Goal: Communication & Community: Connect with others

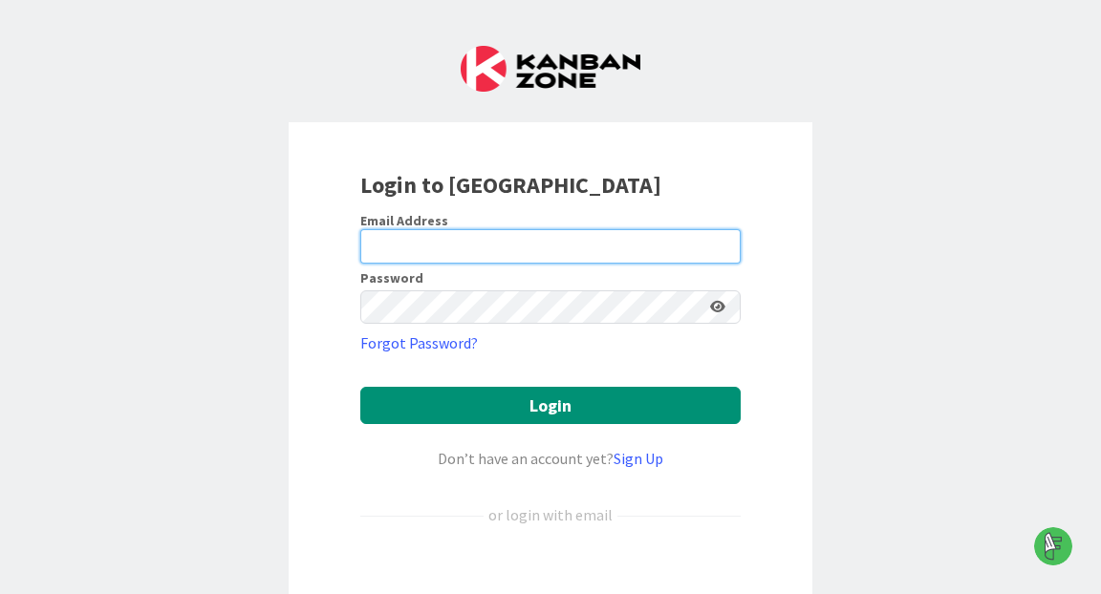
click at [454, 242] on input "email" at bounding box center [550, 246] width 380 height 34
type input "[PERSON_NAME][EMAIL_ADDRESS][PERSON_NAME][DOMAIN_NAME]"
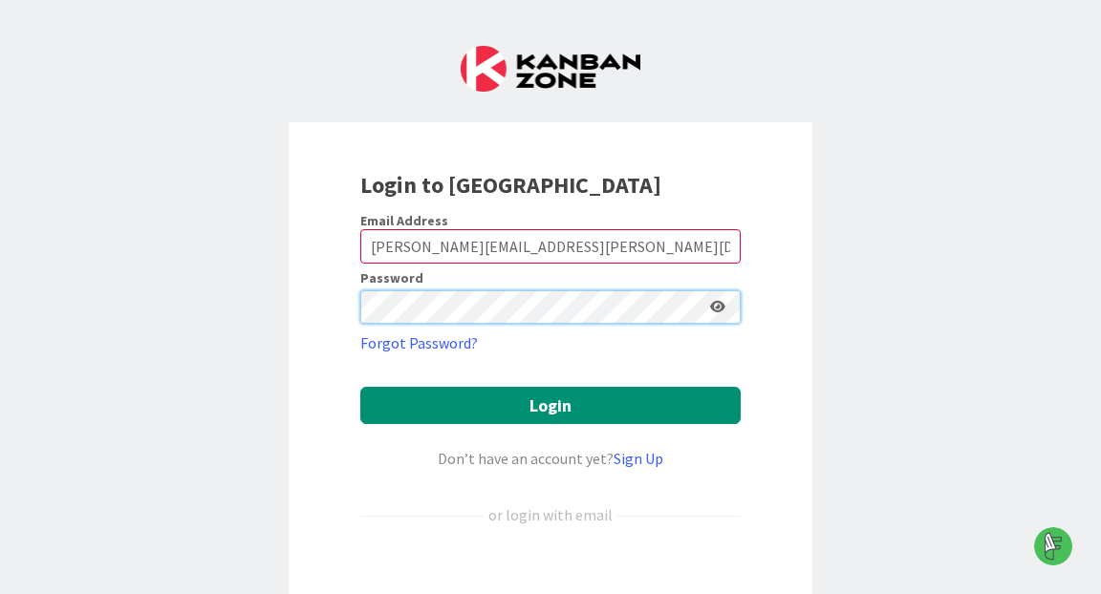
click at [360, 387] on button "Login" at bounding box center [550, 405] width 380 height 37
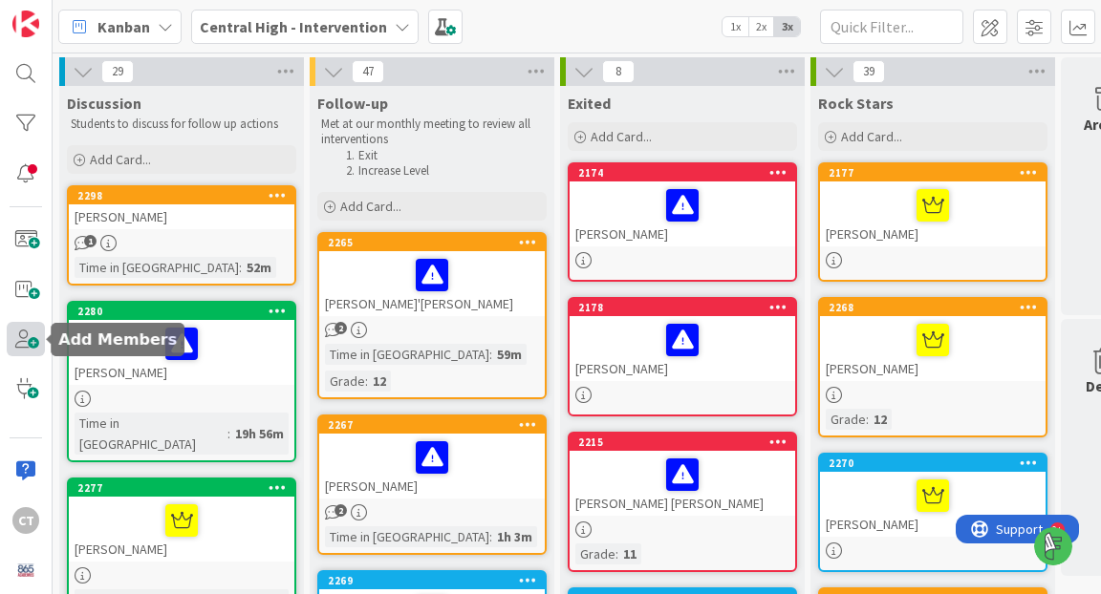
click at [30, 340] on span at bounding box center [26, 339] width 38 height 34
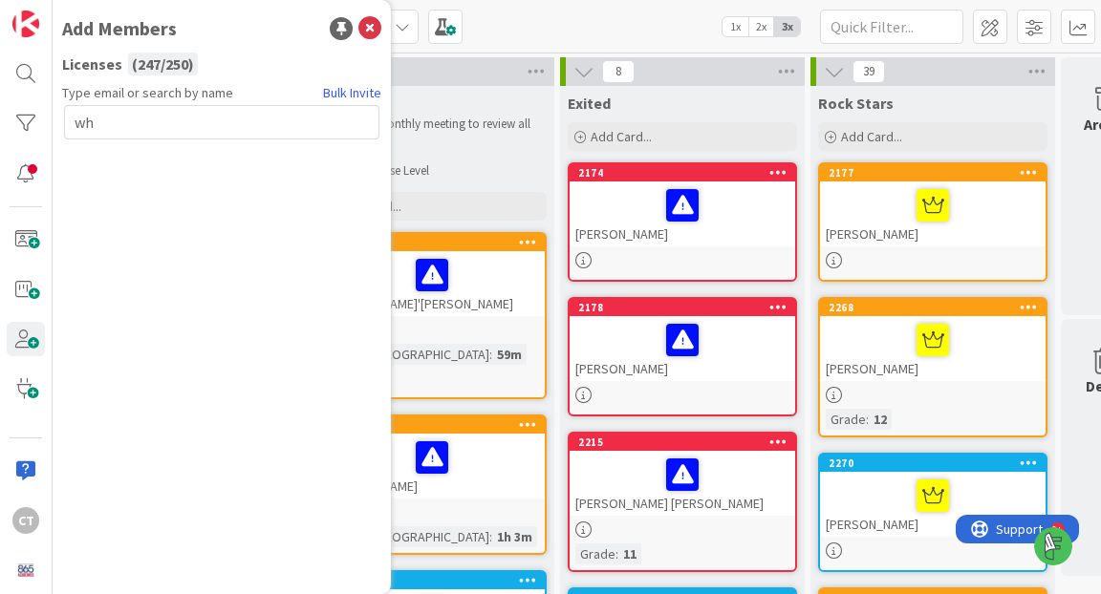
type input "w"
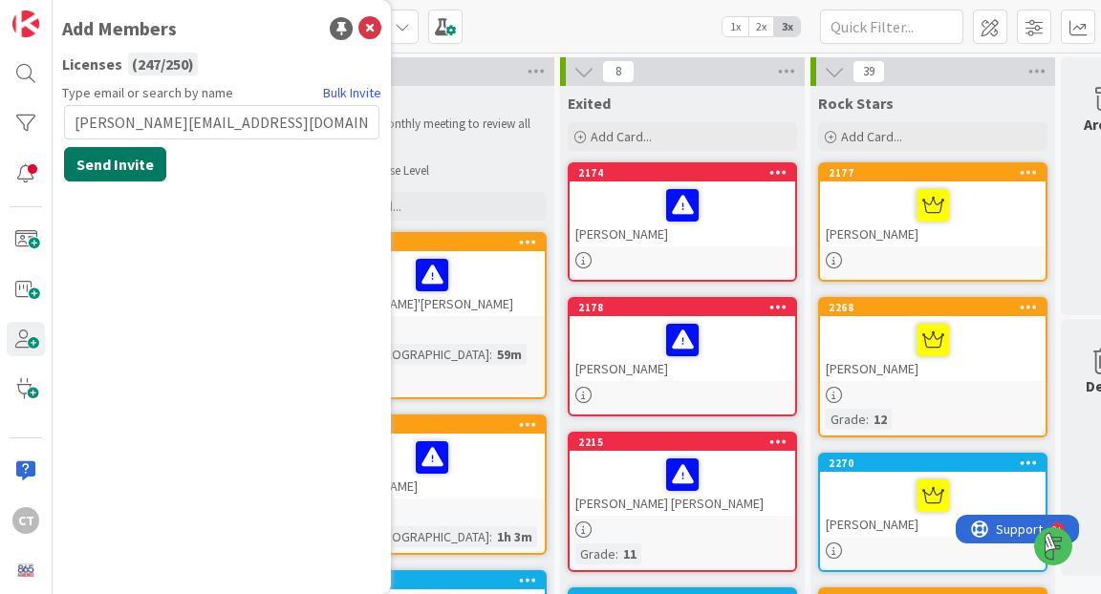
type input "whitney.justice@knoxschools.org"
click at [114, 165] on button "Send Invite" at bounding box center [115, 164] width 102 height 34
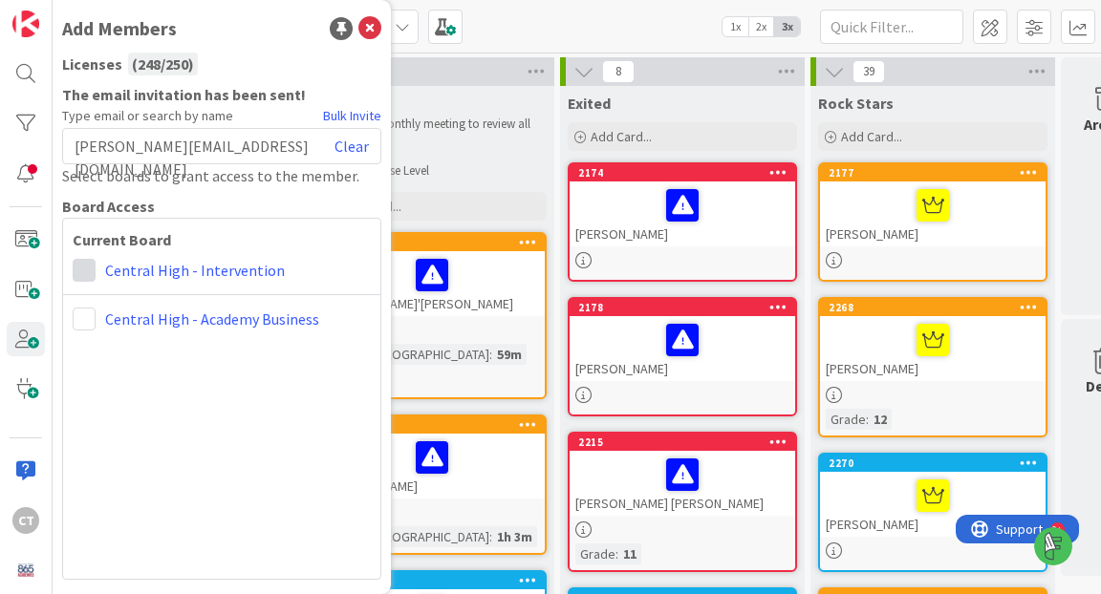
click at [78, 273] on span at bounding box center [84, 270] width 23 height 23
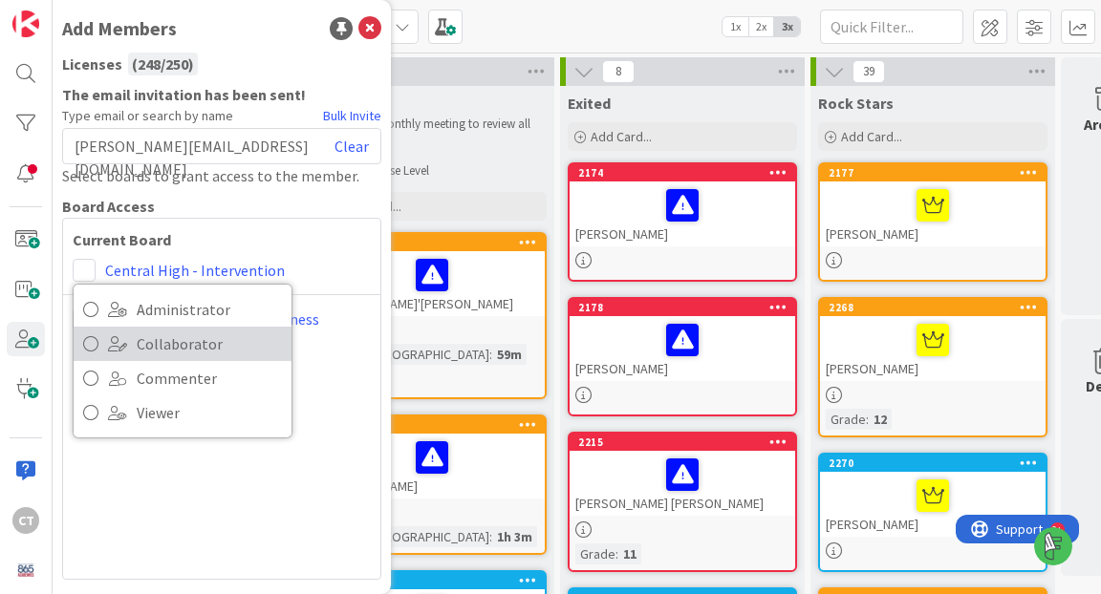
click at [138, 339] on span "Collaborator" at bounding box center [209, 344] width 145 height 29
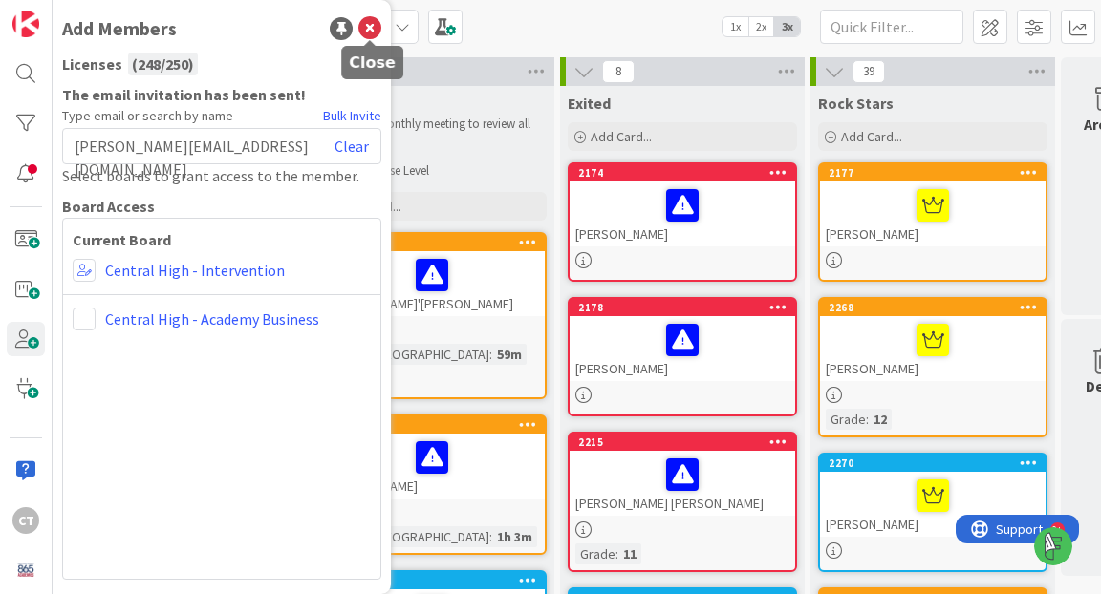
click at [372, 33] on icon at bounding box center [369, 28] width 23 height 23
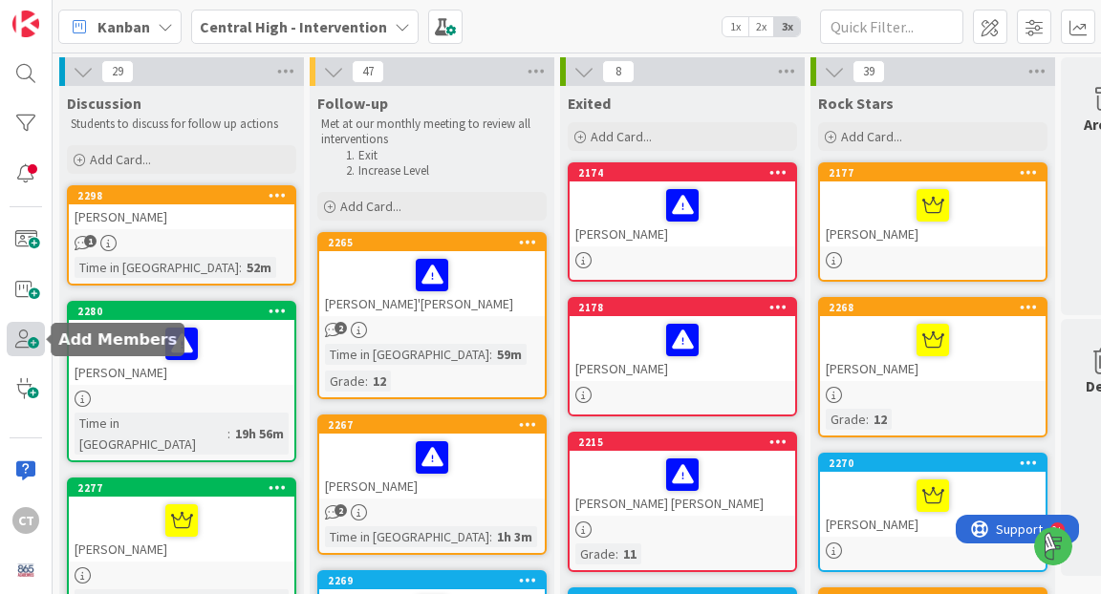
click at [26, 345] on span at bounding box center [26, 339] width 38 height 34
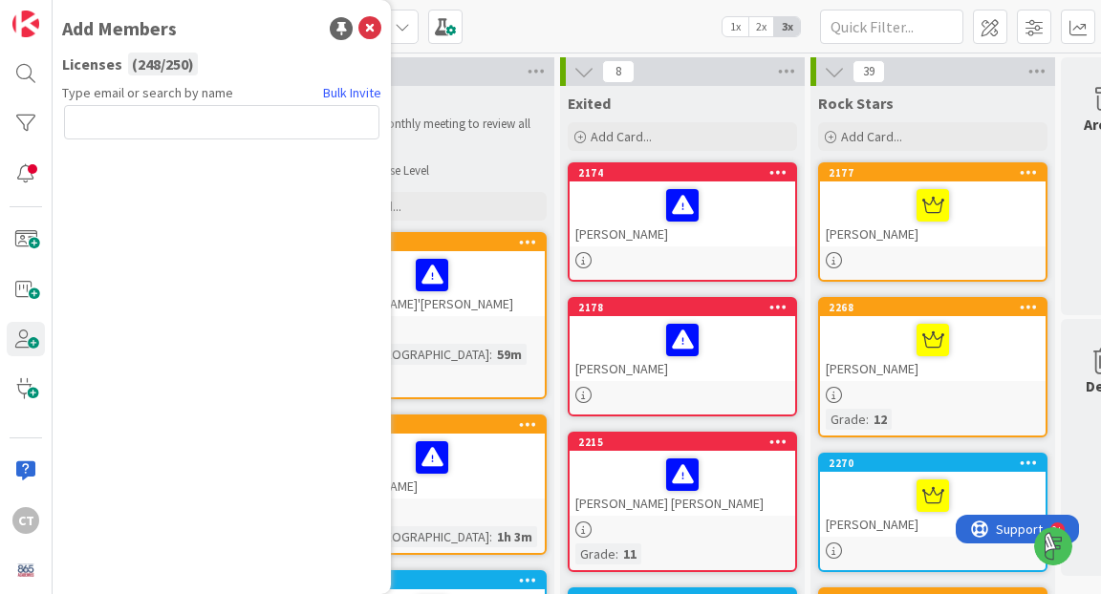
click at [173, 117] on input "text" at bounding box center [221, 122] width 315 height 34
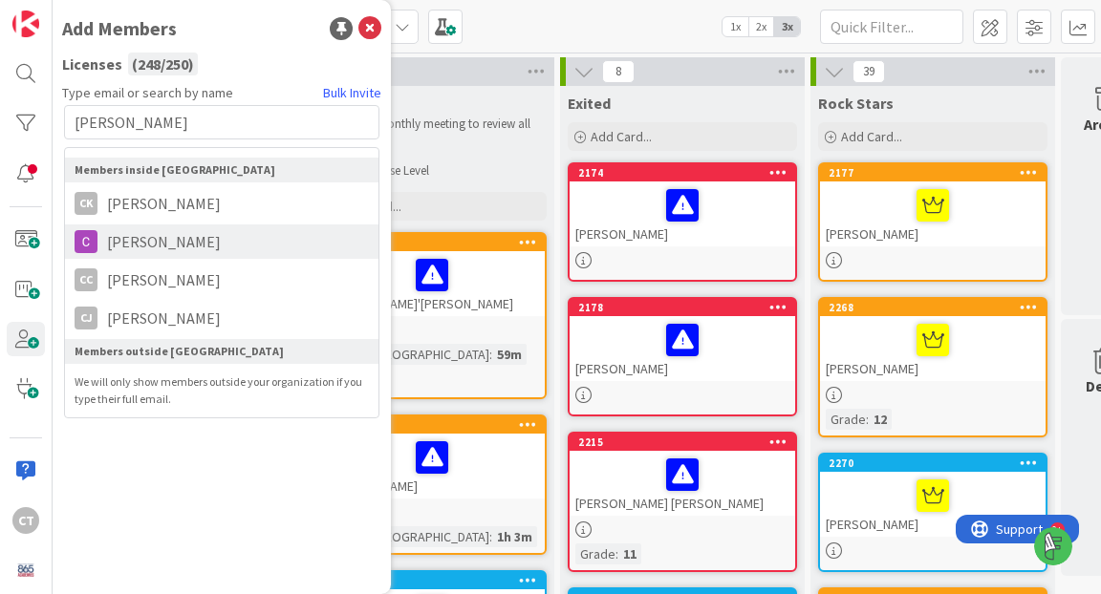
type input "christop"
click at [198, 248] on span "CHRISTOPHER HAMMOND" at bounding box center [163, 241] width 133 height 23
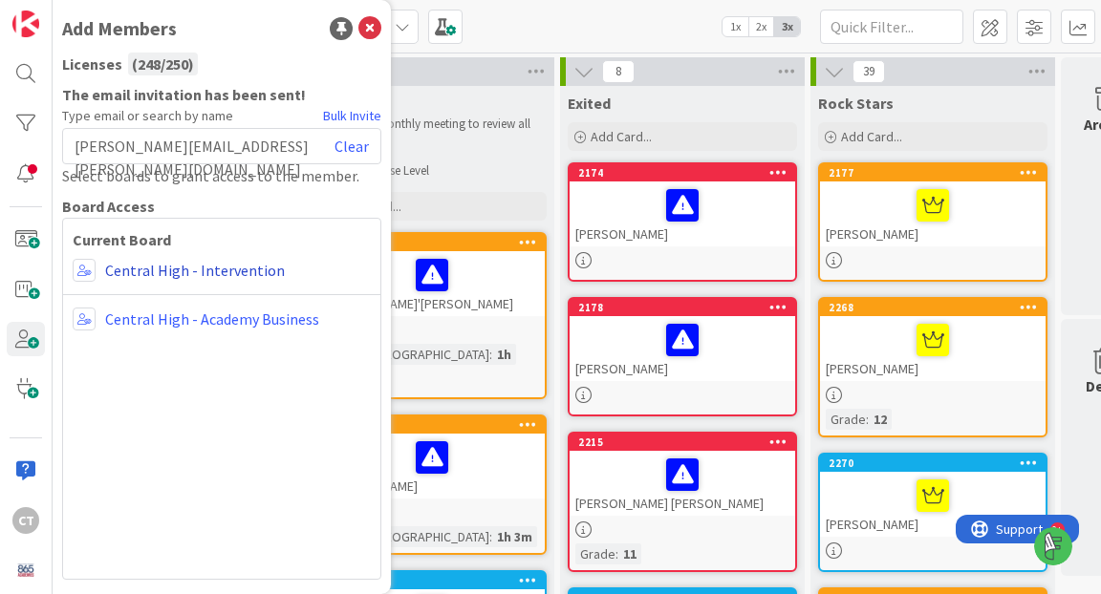
click at [144, 266] on link "Central High - Intervention" at bounding box center [195, 270] width 180 height 23
click at [373, 27] on icon at bounding box center [369, 28] width 23 height 23
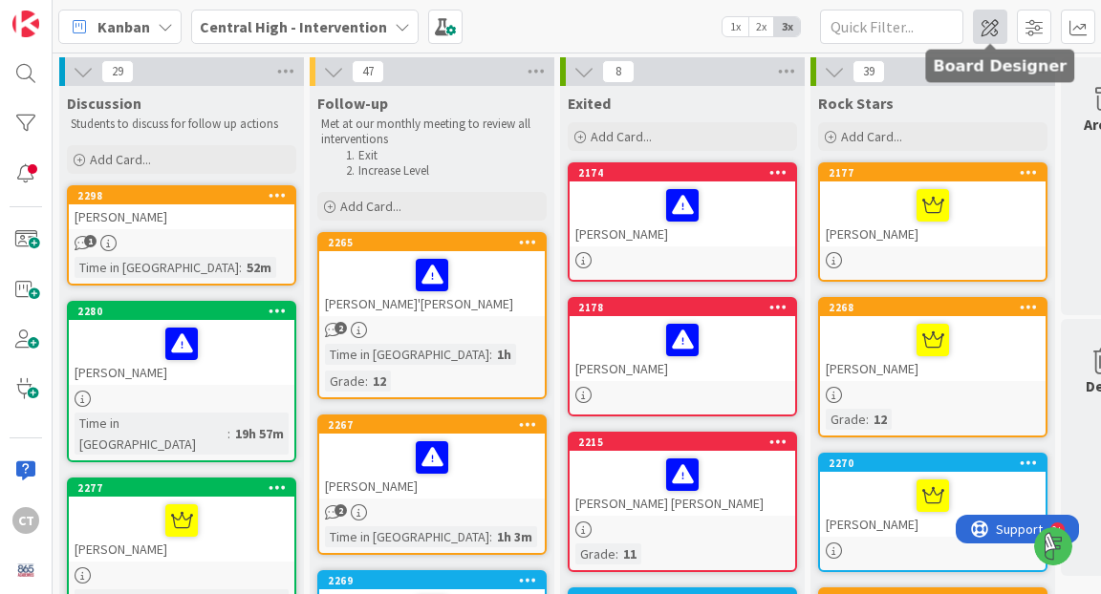
click at [994, 28] on span at bounding box center [990, 27] width 34 height 34
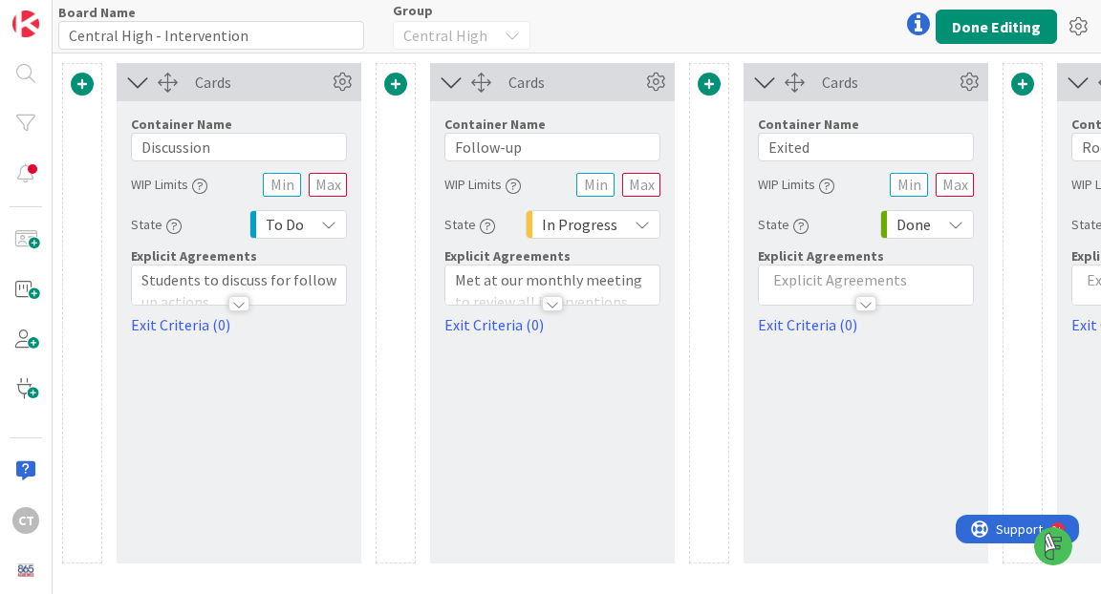
type input "Central High - Intervention"
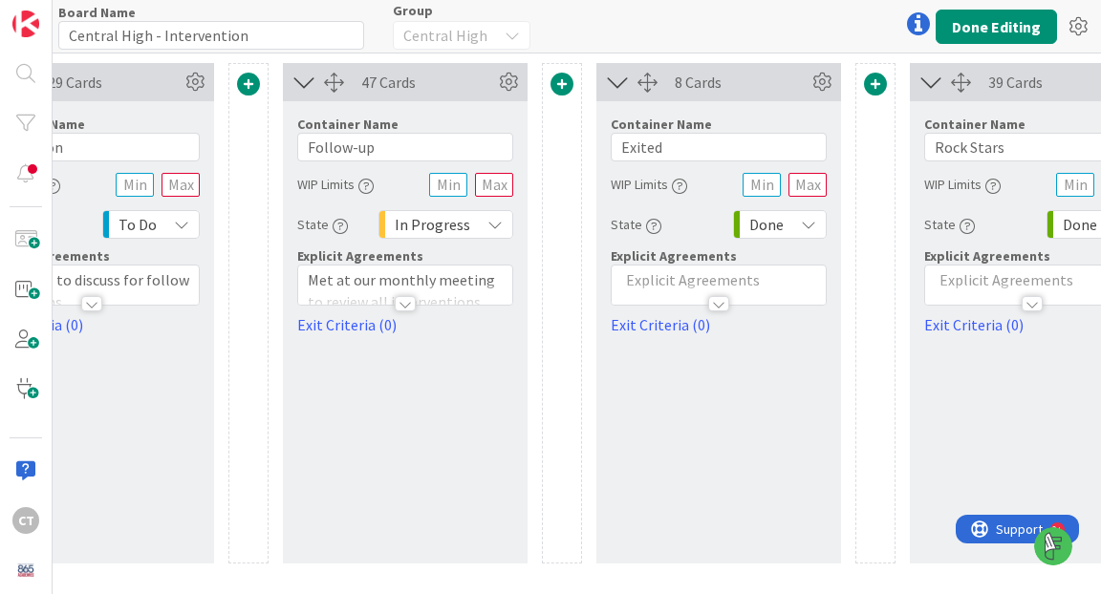
scroll to position [0, 264]
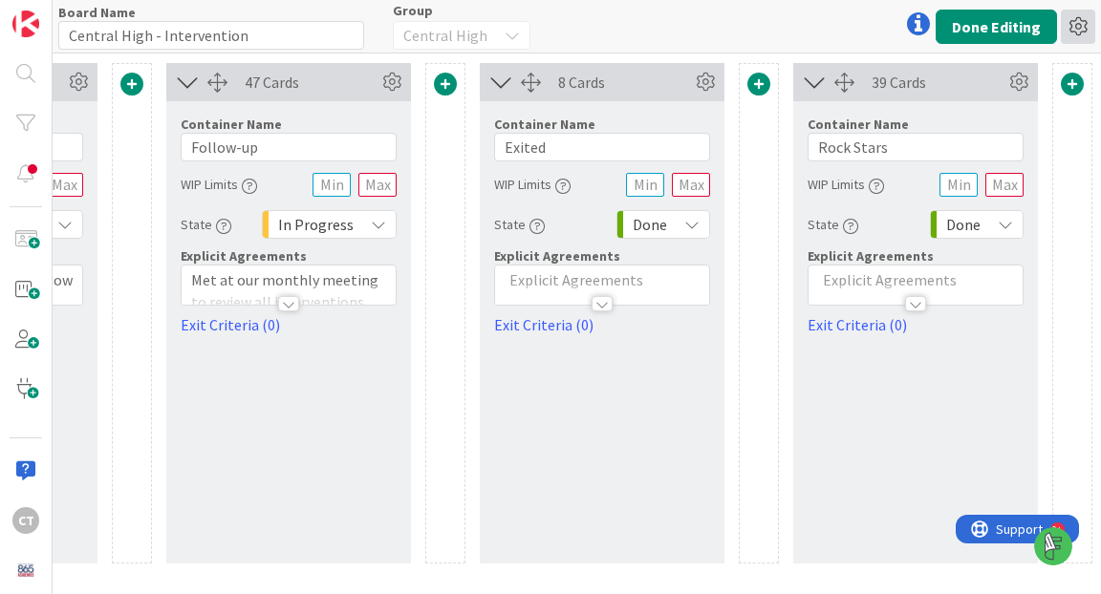
click at [1082, 19] on icon at bounding box center [1078, 27] width 34 height 34
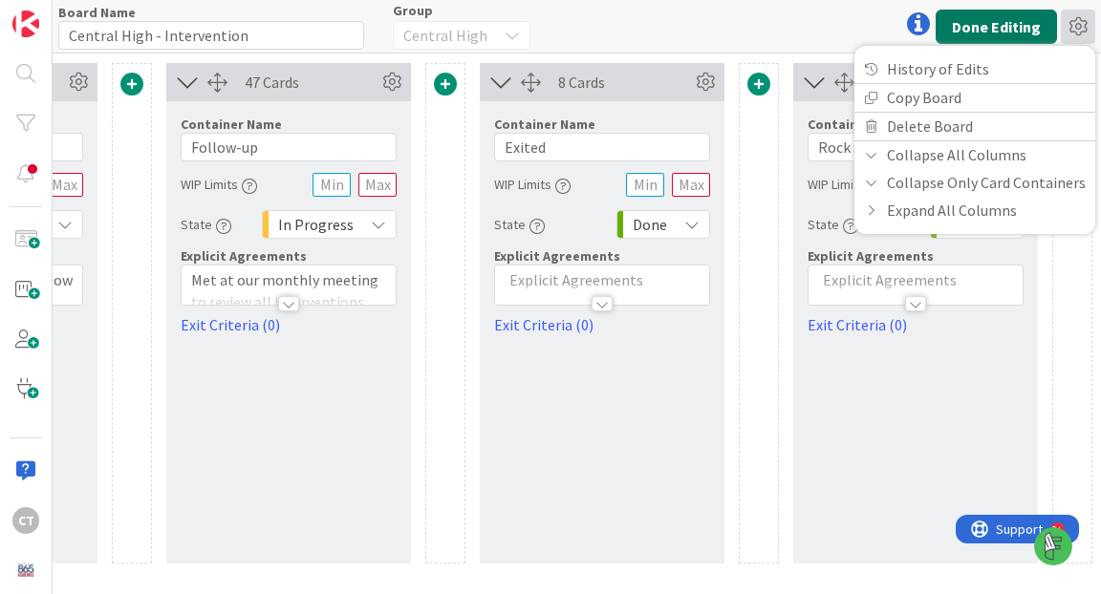
click at [977, 27] on button "Done Editing" at bounding box center [996, 27] width 121 height 34
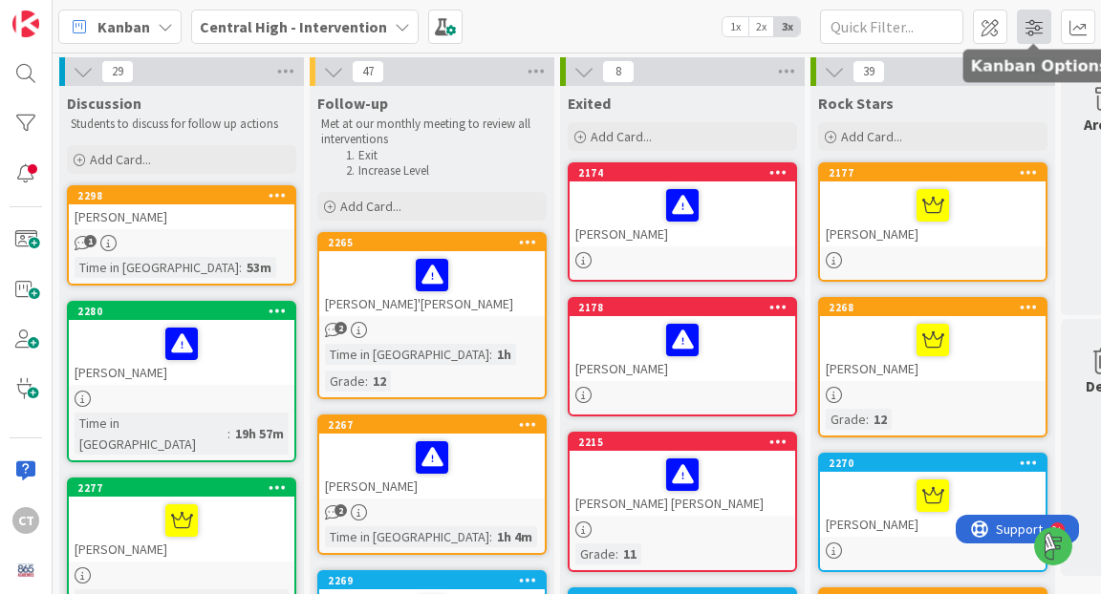
click at [1025, 26] on span at bounding box center [1034, 27] width 34 height 34
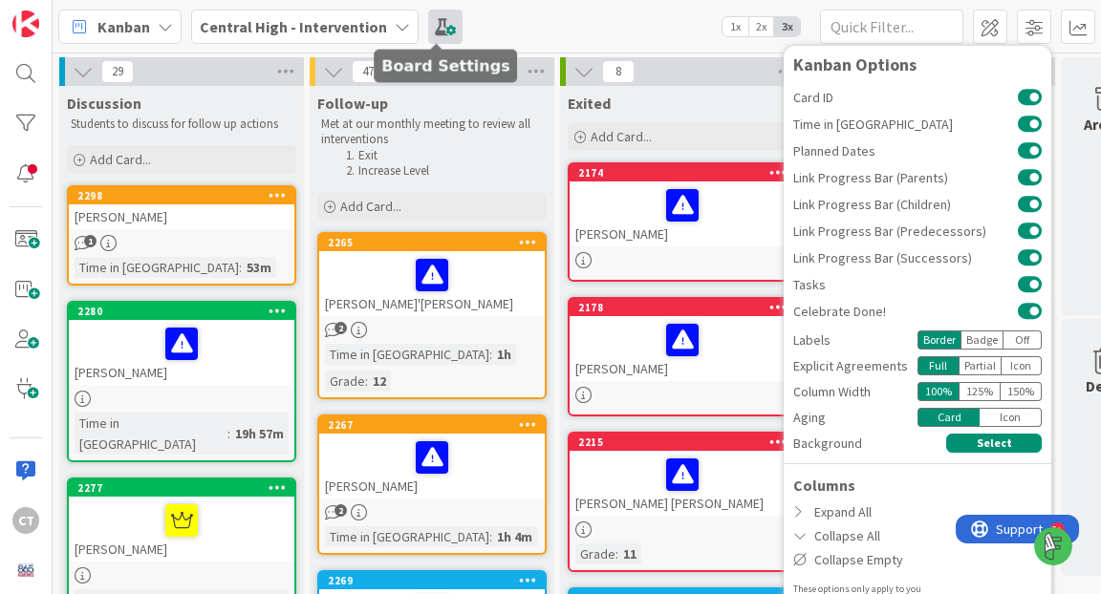
click at [442, 24] on span at bounding box center [445, 27] width 34 height 34
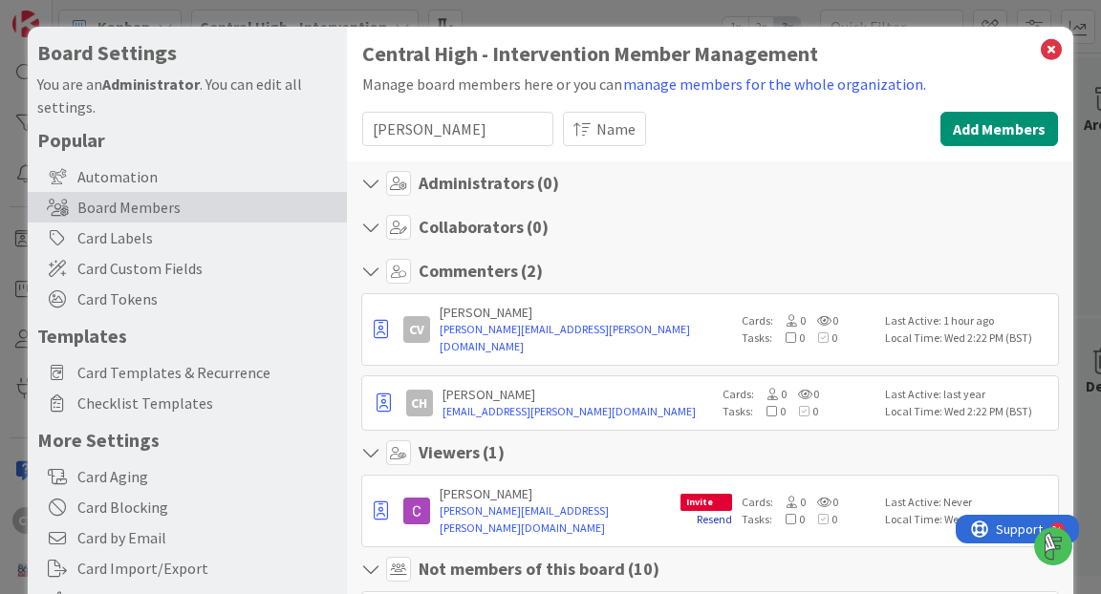
type input "chris"
click at [698, 512] on link "Resend" at bounding box center [714, 519] width 35 height 14
click at [1053, 48] on icon at bounding box center [1051, 49] width 25 height 27
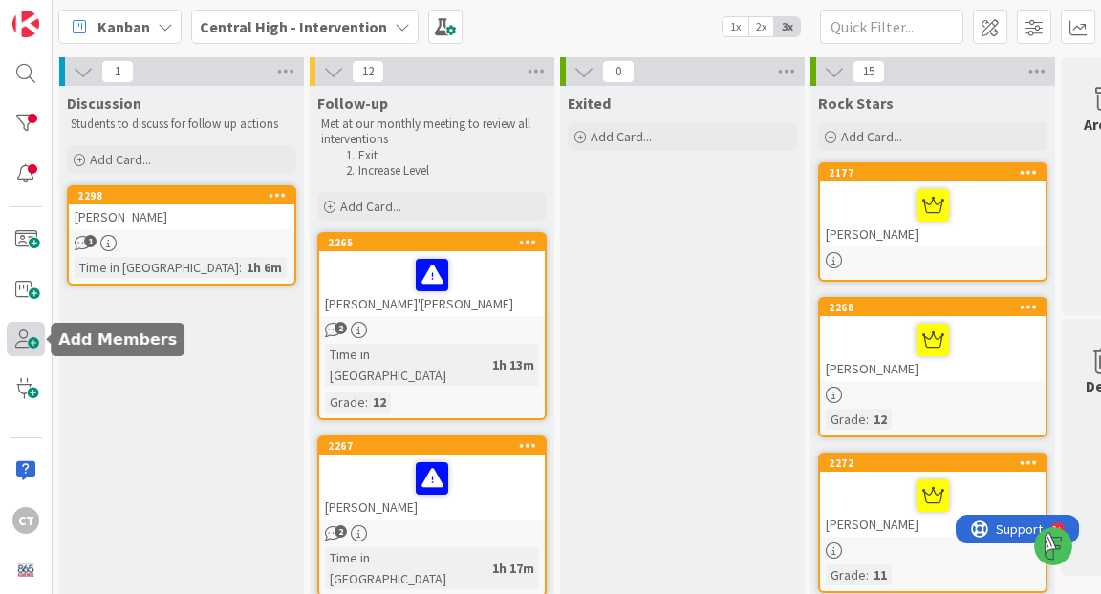
click at [32, 348] on span at bounding box center [26, 339] width 38 height 34
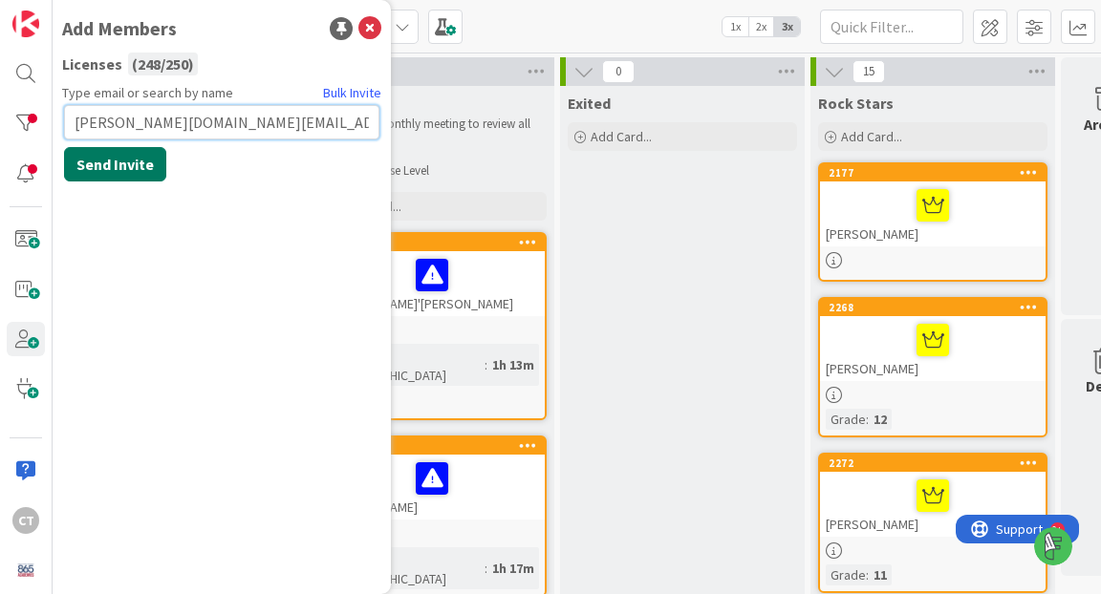
type input "[PERSON_NAME][DOMAIN_NAME][EMAIL_ADDRESS][PERSON_NAME][DOMAIN_NAME]"
click at [120, 161] on button "Send Invite" at bounding box center [115, 164] width 102 height 34
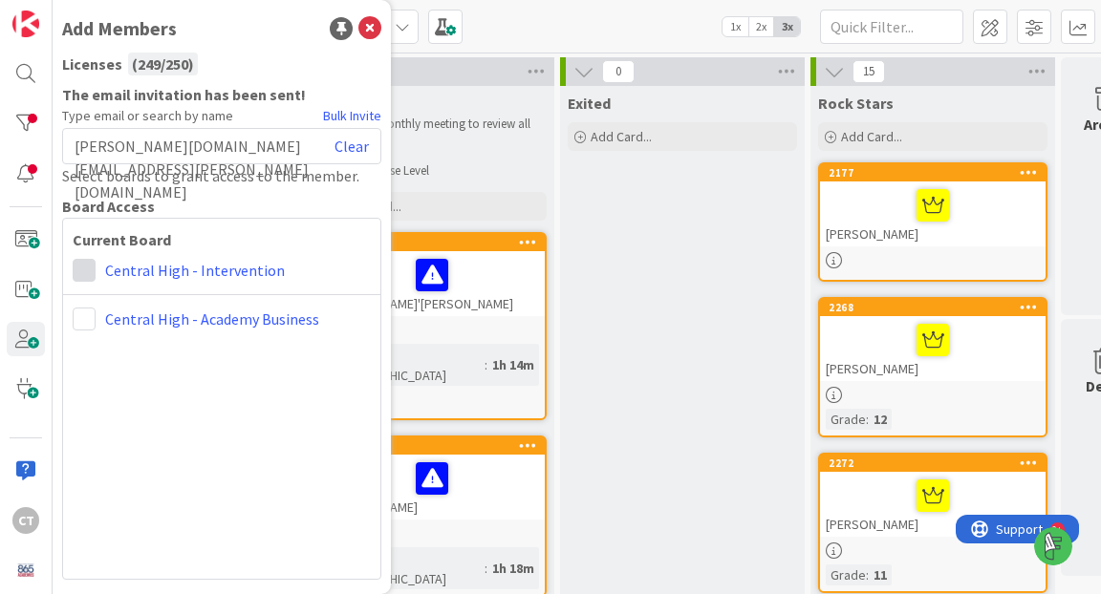
click at [91, 267] on span at bounding box center [84, 270] width 23 height 23
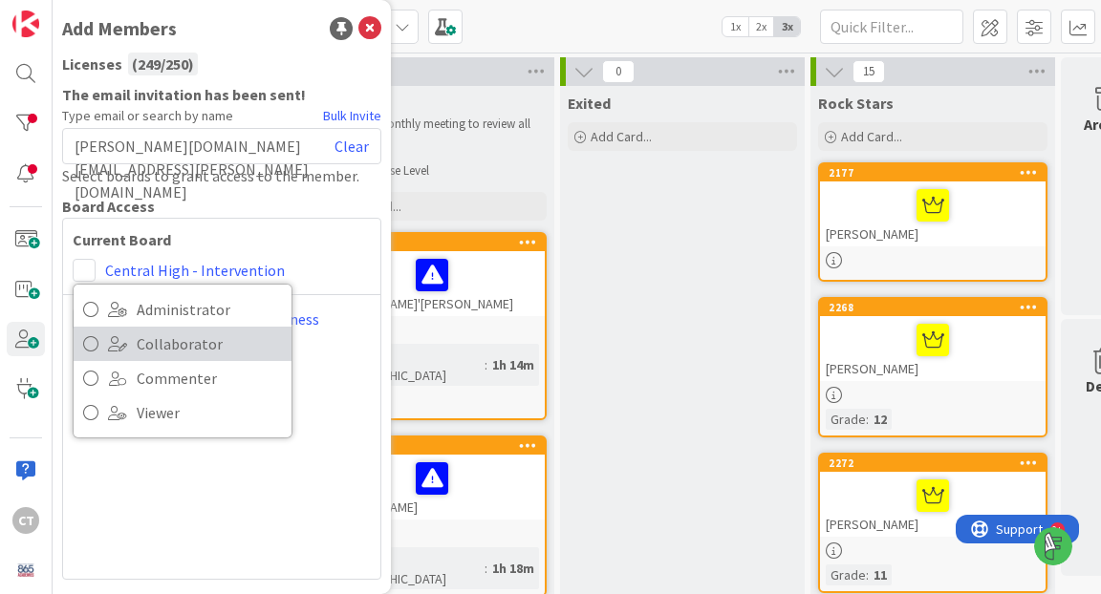
click at [132, 348] on link "Collaborator" at bounding box center [183, 344] width 218 height 34
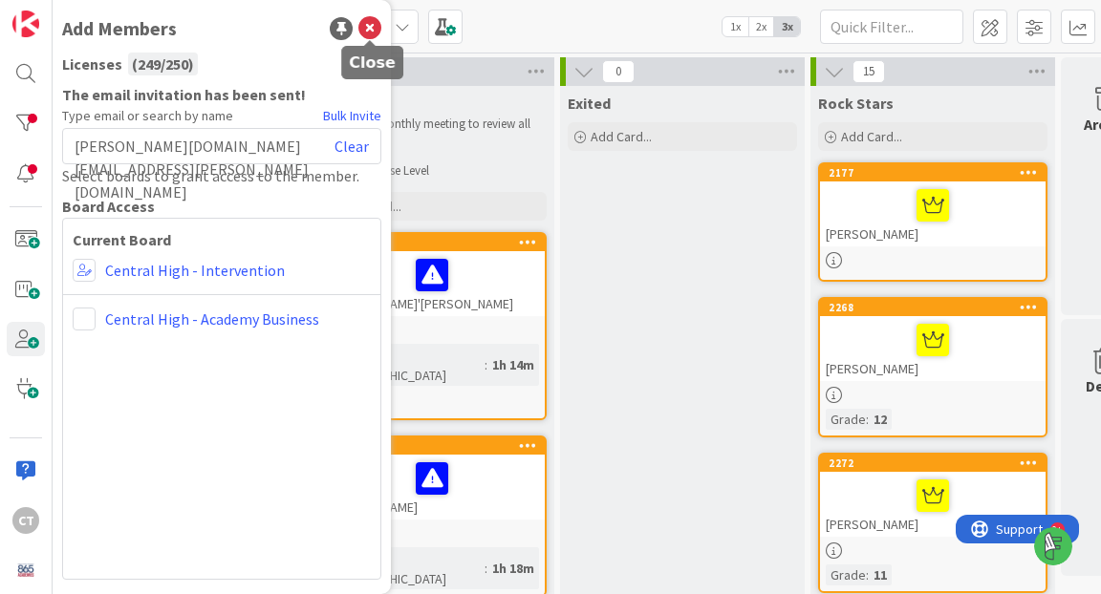
click at [369, 32] on icon at bounding box center [369, 28] width 23 height 23
